Goal: Transaction & Acquisition: Register for event/course

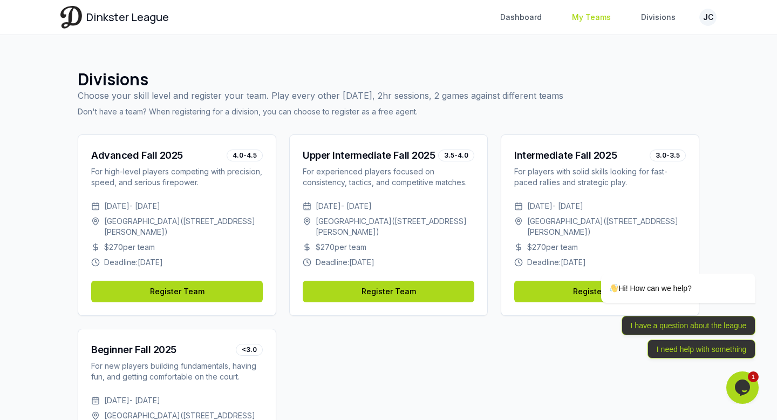
click at [602, 20] on link "My Teams" at bounding box center [592, 17] width 52 height 19
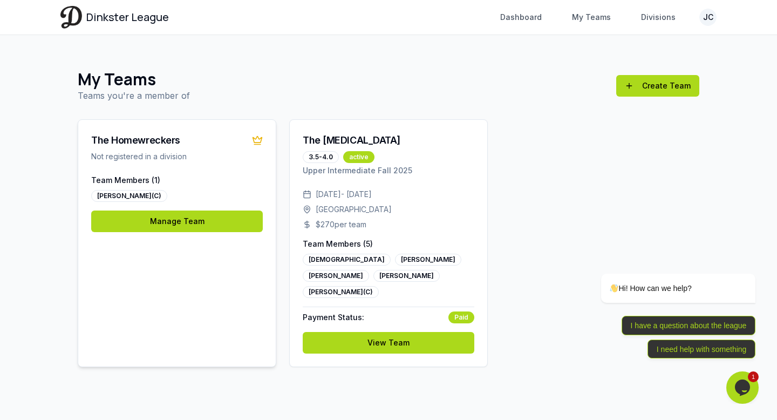
click at [247, 292] on div "The Homewreckers Not registered in a division Team Members ( 1 ) Jeff Cantilang…" at bounding box center [177, 243] width 199 height 248
click at [659, 86] on link "Create Team" at bounding box center [658, 86] width 83 height 22
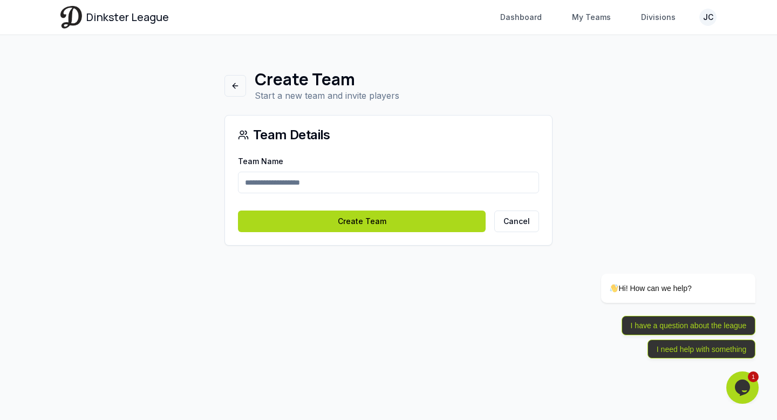
click at [368, 180] on input "Team Name" at bounding box center [388, 183] width 301 height 22
click at [229, 80] on link at bounding box center [236, 86] width 22 height 22
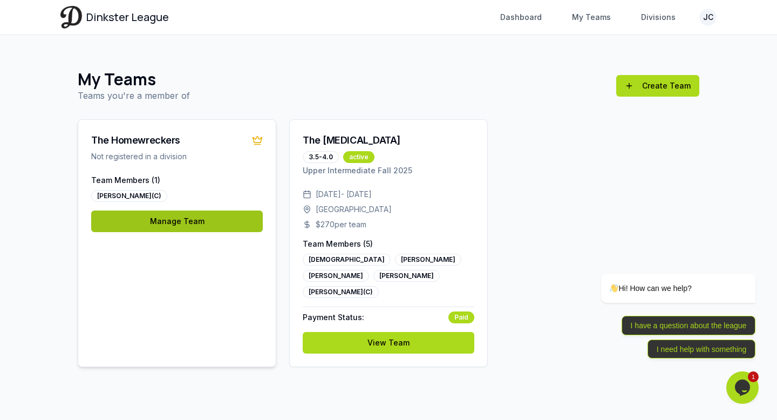
click at [166, 228] on link "Manage Team" at bounding box center [177, 222] width 172 height 22
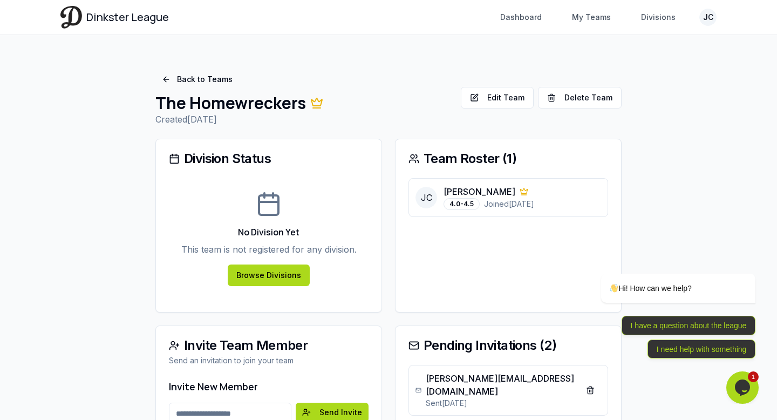
scroll to position [75, 0]
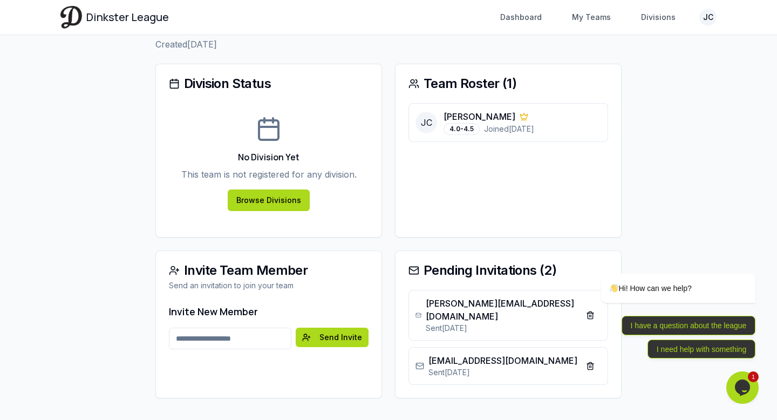
click at [375, 207] on div "No Division Yet This team is not registered for any division. Browse Divisions" at bounding box center [269, 170] width 226 height 134
click at [272, 217] on div "No Division Yet This team is not registered for any division. Browse Divisions" at bounding box center [269, 163] width 200 height 121
click at [270, 202] on link "Browse Divisions" at bounding box center [269, 200] width 82 height 22
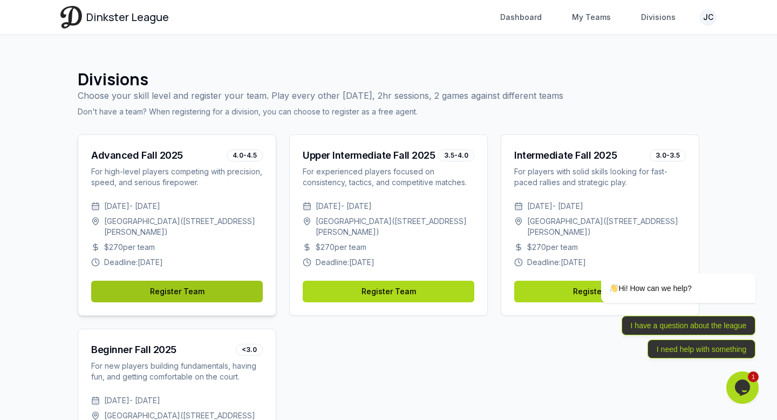
click at [236, 289] on link "Register Team" at bounding box center [177, 292] width 172 height 22
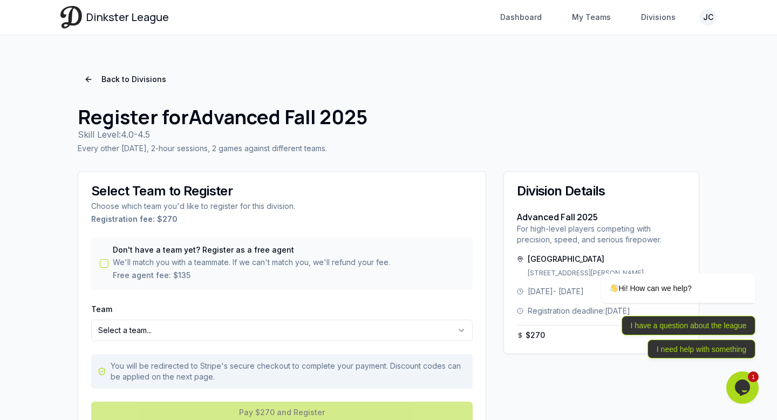
scroll to position [51, 0]
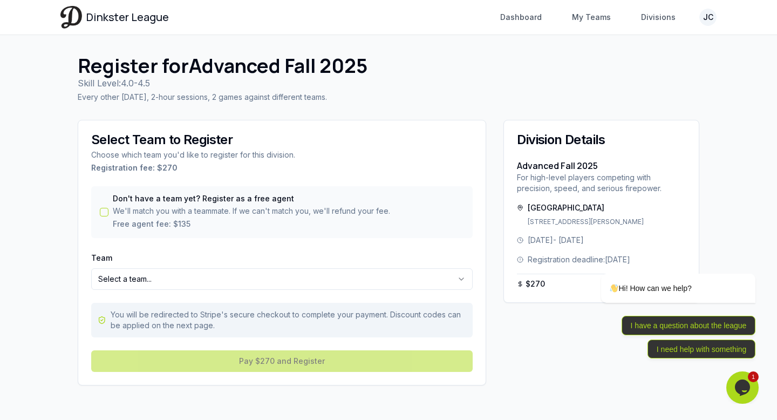
click at [189, 281] on html "**********" at bounding box center [388, 184] width 777 height 471
select select "**********"
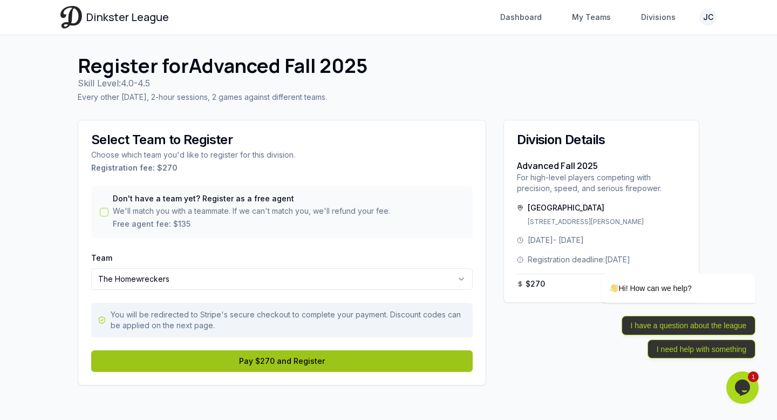
click at [262, 361] on button "Pay $270 and Register" at bounding box center [282, 361] width 382 height 22
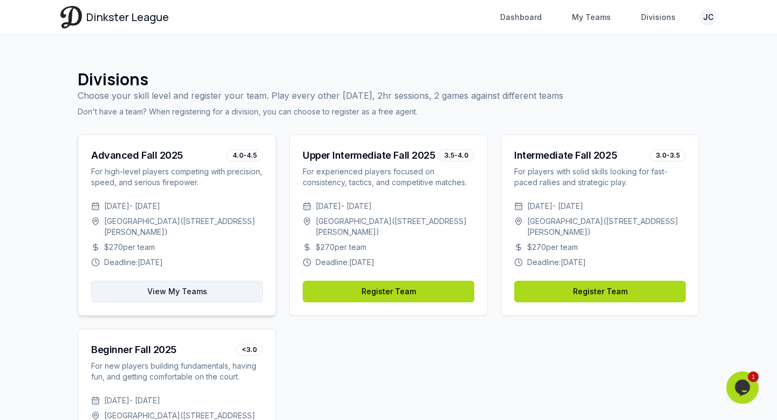
click at [214, 287] on link "View My Teams" at bounding box center [177, 292] width 172 height 22
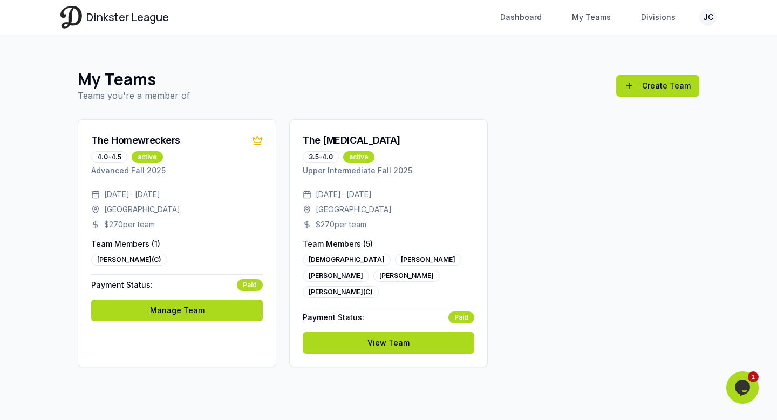
click at [551, 234] on div "The Homewreckers 4.0-4.5 active Advanced Fall 2025 [DATE] - [DATE] [GEOGRAPHIC_…" at bounding box center [389, 243] width 622 height 248
click at [203, 311] on link "Manage Team" at bounding box center [177, 311] width 172 height 22
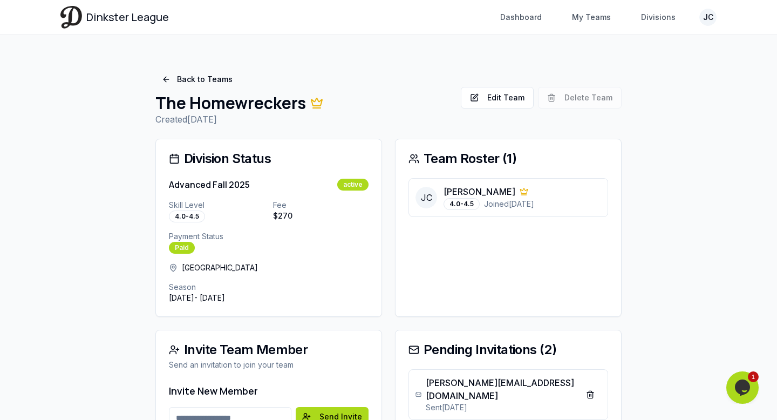
click at [563, 290] on div "Team Roster ( 1 ) [PERSON_NAME] [PERSON_NAME] Cantilang 4.0-4.5 Joined [DATE]" at bounding box center [508, 228] width 227 height 178
click at [566, 133] on div "Back to Teams The Homewreckers Created [DATE] Edit Team Delete Team Edit Team D…" at bounding box center [389, 273] width 484 height 443
click at [513, 120] on div "Back to Teams The Homewreckers Created [DATE] Edit Team Delete Team Edit Team D…" at bounding box center [388, 98] width 466 height 56
click at [513, 92] on button "Edit Team" at bounding box center [497, 98] width 73 height 22
click at [161, 78] on link "Back to Teams" at bounding box center [197, 79] width 84 height 19
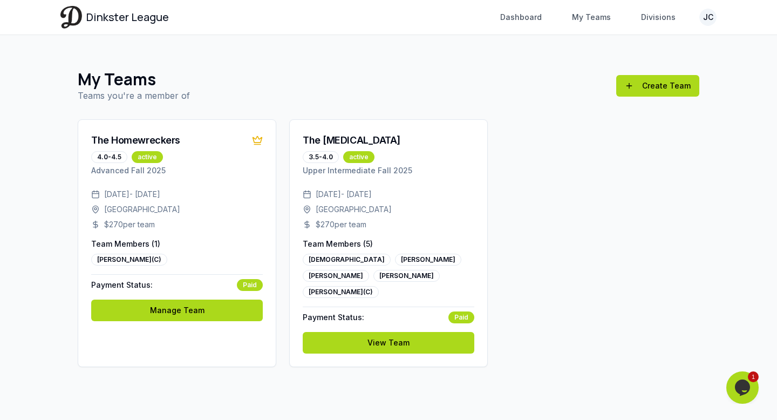
click at [491, 103] on div "My Teams Teams you're a member of Create Team Create Team The Homewreckers 4.0-…" at bounding box center [388, 218] width 656 height 332
click at [250, 286] on div "Paid" at bounding box center [250, 285] width 26 height 12
click at [154, 154] on div "active" at bounding box center [147, 157] width 31 height 12
click at [183, 313] on link "Manage Team" at bounding box center [177, 311] width 172 height 22
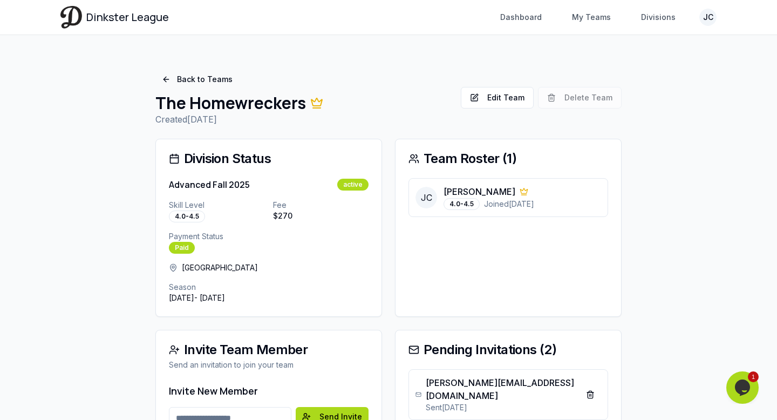
click at [296, 231] on div "Skill Level 4.0-4.5 Fee $ 270 Payment Status Paid" at bounding box center [269, 227] width 200 height 54
click at [598, 262] on div "Team Roster ( 1 ) [PERSON_NAME] [PERSON_NAME] Cantilang 4.0-4.5 Joined [DATE]" at bounding box center [508, 228] width 227 height 178
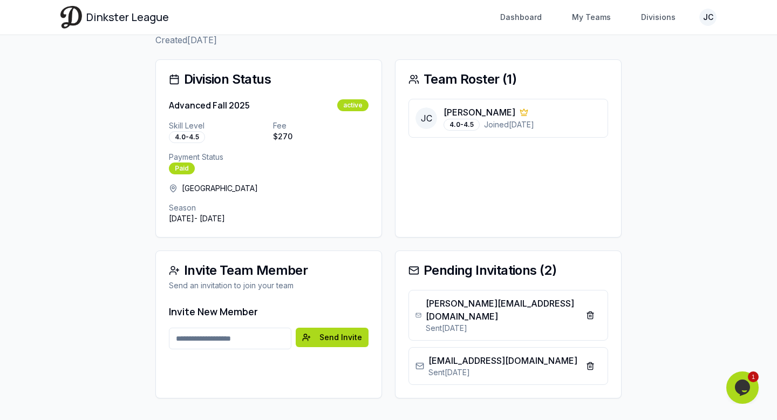
click at [378, 290] on div "Invite Team Member Send an invitation to join your team" at bounding box center [269, 277] width 226 height 53
click at [378, 281] on div "Invite Team Member Send an invitation to join your team" at bounding box center [269, 277] width 226 height 53
click at [369, 262] on div "Invite Team Member Send an invitation to join your team" at bounding box center [269, 277] width 226 height 53
click at [228, 86] on div "Division Status" at bounding box center [269, 79] width 200 height 13
click at [184, 81] on div "Division Status" at bounding box center [269, 79] width 200 height 13
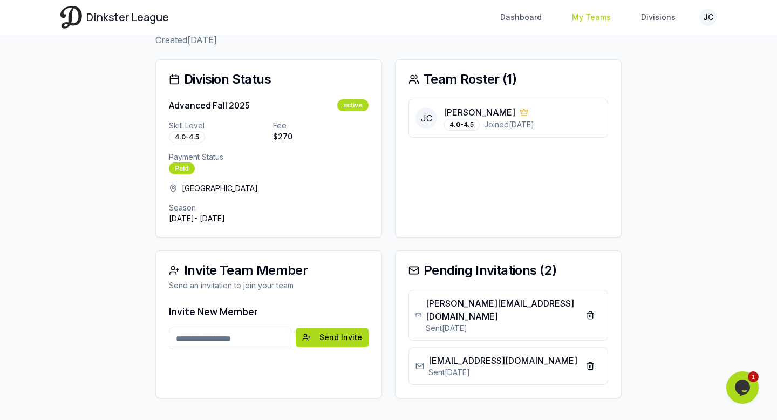
click at [616, 17] on link "My Teams" at bounding box center [592, 17] width 52 height 19
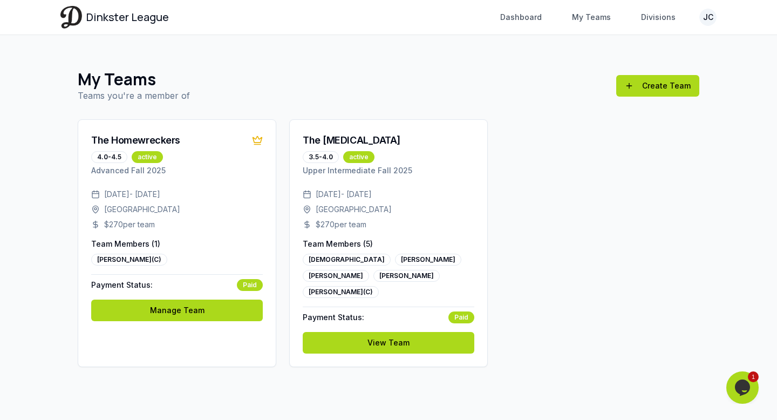
click at [502, 77] on div "My Teams Teams you're a member of Create Team Create Team" at bounding box center [389, 86] width 622 height 32
click at [489, 248] on div "The Homewreckers 4.0-4.5 active Advanced Fall 2025 [DATE] - [DATE] [GEOGRAPHIC_…" at bounding box center [389, 243] width 622 height 248
click at [248, 289] on div "Paid" at bounding box center [250, 285] width 26 height 12
click at [222, 314] on link "Manage Team" at bounding box center [177, 311] width 172 height 22
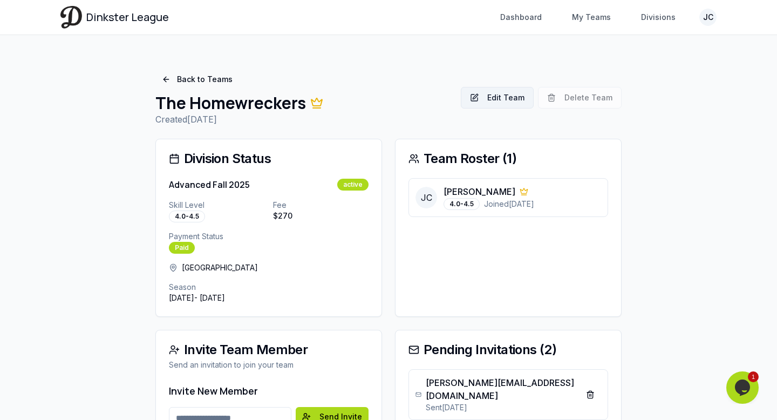
click at [524, 103] on button "Edit Team" at bounding box center [497, 98] width 73 height 22
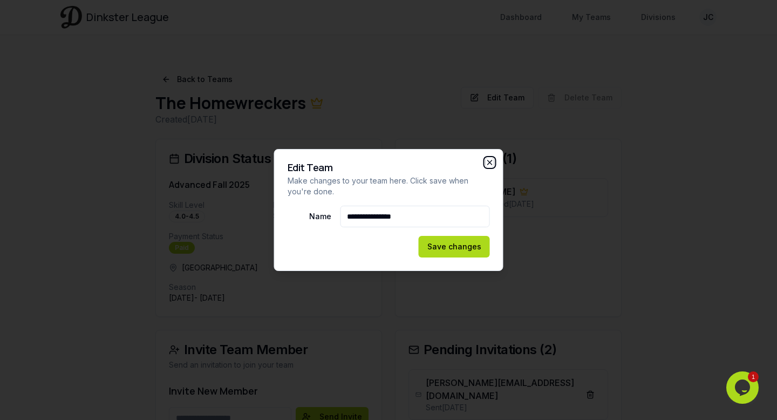
click at [487, 160] on icon "button" at bounding box center [490, 162] width 9 height 9
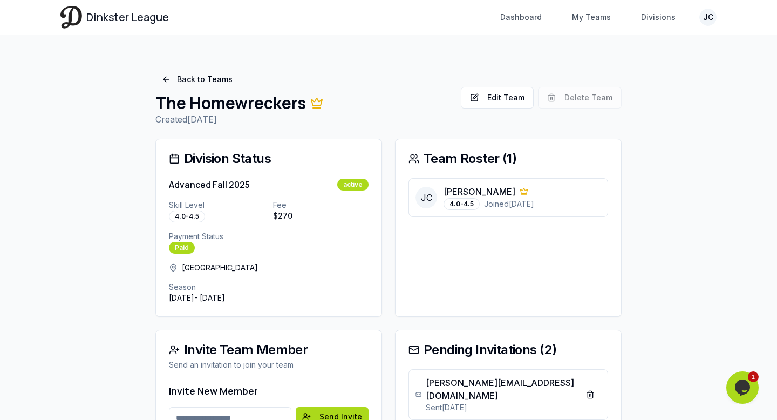
click at [579, 91] on div "Edit Team Delete Team" at bounding box center [541, 98] width 161 height 22
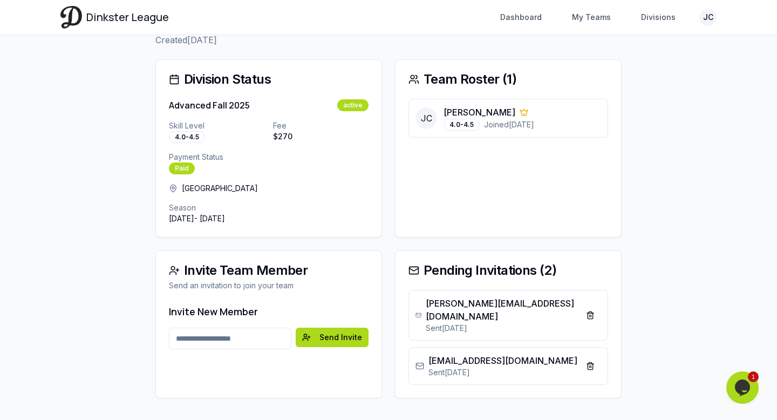
click at [371, 282] on div "Invite Team Member Send an invitation to join your team" at bounding box center [269, 277] width 226 height 53
click at [739, 381] on icon "Chat widget" at bounding box center [742, 388] width 15 height 16
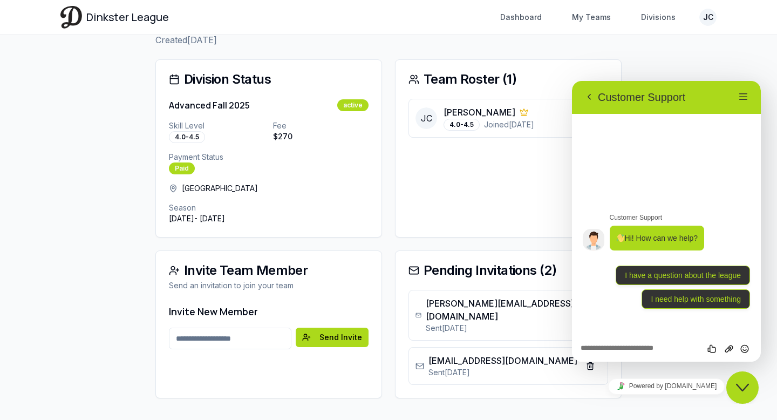
click at [717, 205] on div "Customer Support Hi! How can we help? 15:21 I have a question about the league …" at bounding box center [666, 259] width 167 height 115
click at [690, 325] on div "Customer Support Hi! How can we help? 15:21 I have a question about the league …" at bounding box center [666, 223] width 189 height 221
click at [689, 301] on button "I need help with something" at bounding box center [696, 298] width 109 height 19
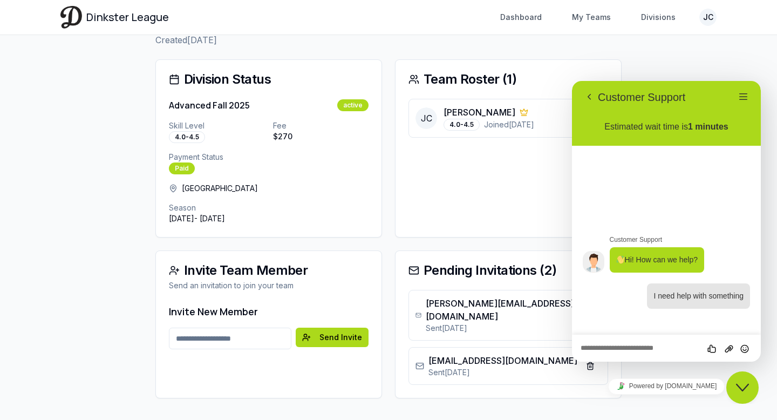
click at [572, 81] on div "Rate this chat Upload File Insert emoji" at bounding box center [572, 81] width 0 height 0
click at [572, 81] on textarea at bounding box center [572, 81] width 0 height 0
click at [702, 328] on div "Estimated wait time is 1 minutes Customer Support Hi! How can we help? 15:21 15…" at bounding box center [666, 223] width 189 height 221
click at [572, 81] on textarea at bounding box center [572, 81] width 0 height 0
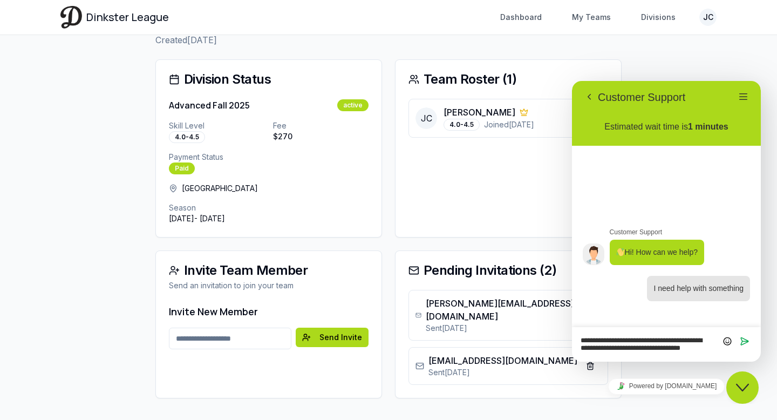
scroll to position [0, 0]
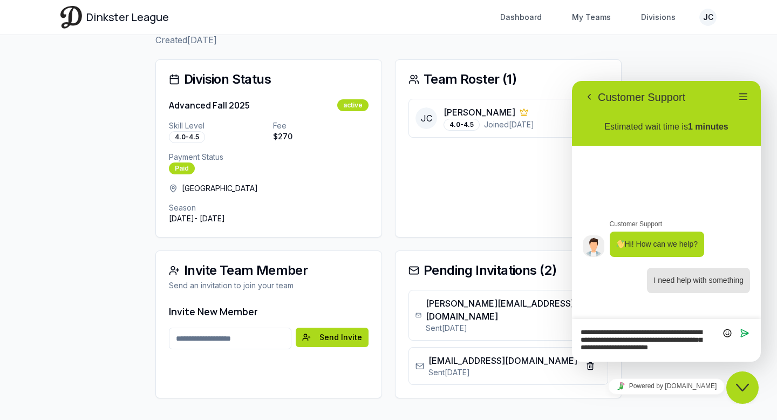
type textarea "**********"
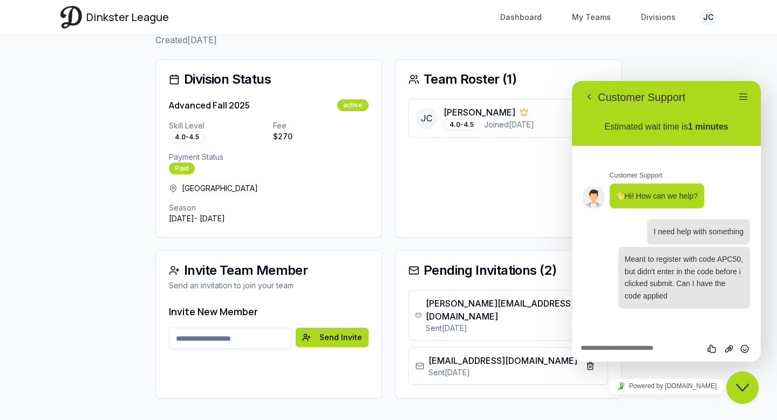
click at [466, 192] on div "Team Roster ( 1 ) [PERSON_NAME] [PERSON_NAME] Cantilang 4.0-4.5 Joined [DATE]" at bounding box center [508, 148] width 227 height 178
click at [390, 219] on div "Division Status Advanced Fall 2025 active Skill Level 4.0-4.5 Fee $ 270 Payment…" at bounding box center [388, 228] width 466 height 339
